Goal: Information Seeking & Learning: Learn about a topic

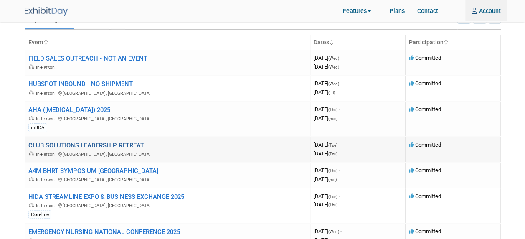
scroll to position [42, 0]
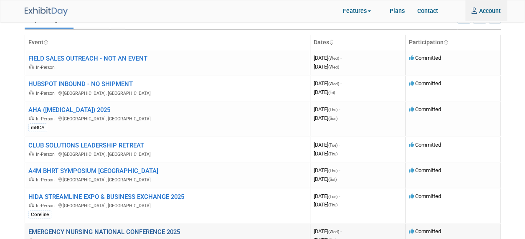
type input "[PERSON_NAME][EMAIL_ADDRESS][PERSON_NAME][DOMAIN_NAME]"
click at [61, 228] on link "EMERGENCY NURSING NATIONAL CONFERENCE 2025" at bounding box center [104, 232] width 152 height 8
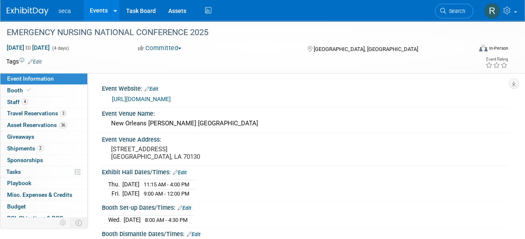
click at [100, 10] on link "Events" at bounding box center [99, 10] width 30 height 21
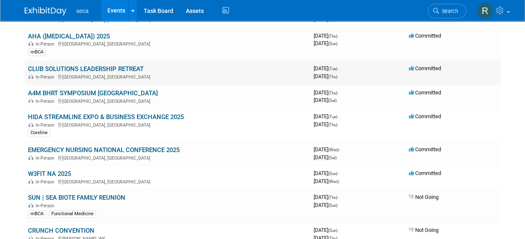
scroll to position [125, 0]
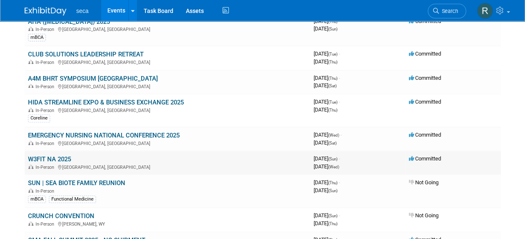
click at [58, 157] on link "W3FIT NA 2025" at bounding box center [49, 159] width 43 height 8
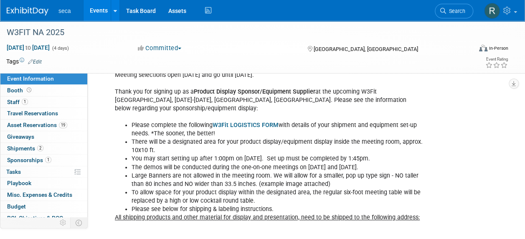
scroll to position [84, 0]
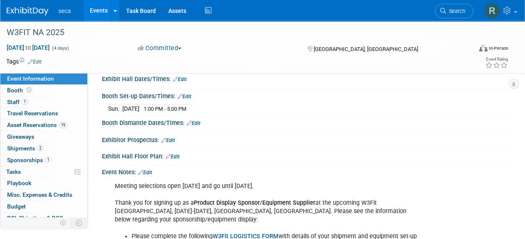
click at [102, 8] on link "Events" at bounding box center [99, 10] width 30 height 21
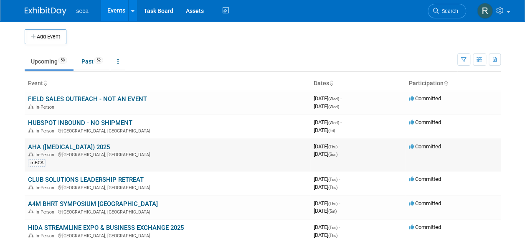
click at [46, 146] on link "AHA ([MEDICAL_DATA]) 2025" at bounding box center [69, 147] width 82 height 8
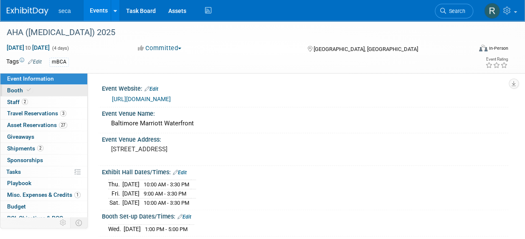
click at [20, 91] on span "Booth" at bounding box center [19, 90] width 25 height 7
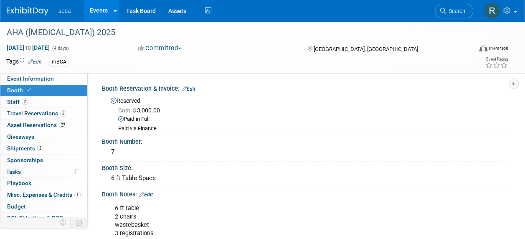
click at [100, 7] on link "Events" at bounding box center [99, 10] width 30 height 21
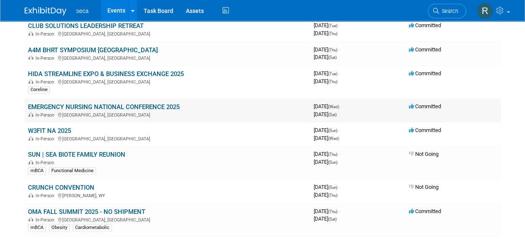
scroll to position [167, 0]
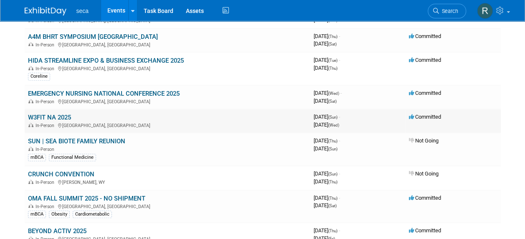
click at [60, 114] on link "W3FIT NA 2025" at bounding box center [49, 118] width 43 height 8
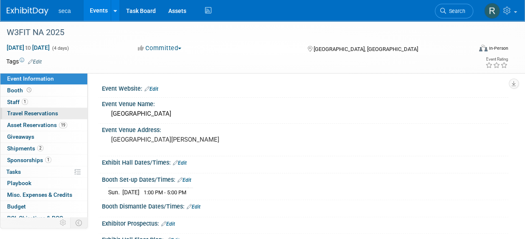
click at [45, 110] on span "Travel Reservations 0" at bounding box center [32, 113] width 51 height 7
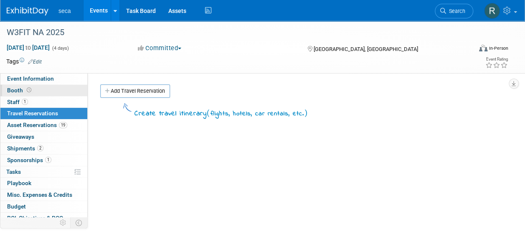
click at [57, 89] on link "Booth" at bounding box center [43, 90] width 87 height 11
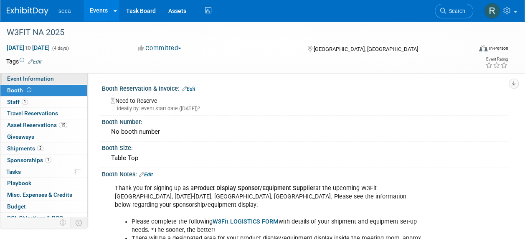
click at [59, 79] on link "Event Information" at bounding box center [43, 78] width 87 height 11
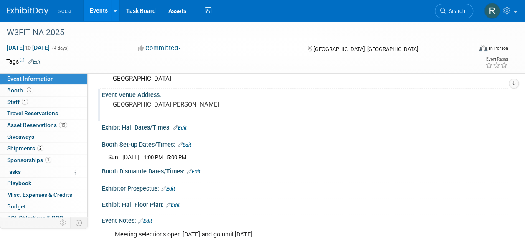
scroll to position [84, 0]
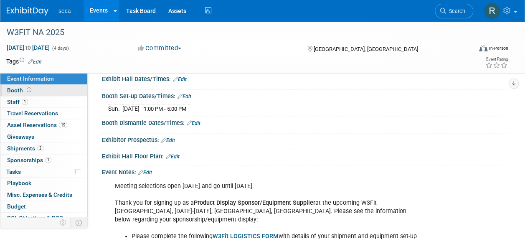
click at [28, 89] on icon at bounding box center [29, 90] width 5 height 5
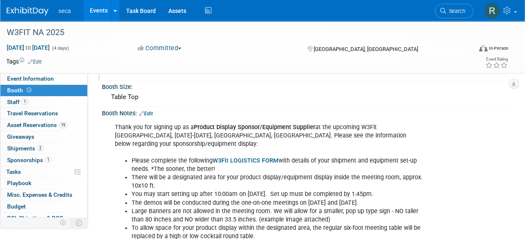
scroll to position [0, 0]
